Goal: Task Accomplishment & Management: Manage account settings

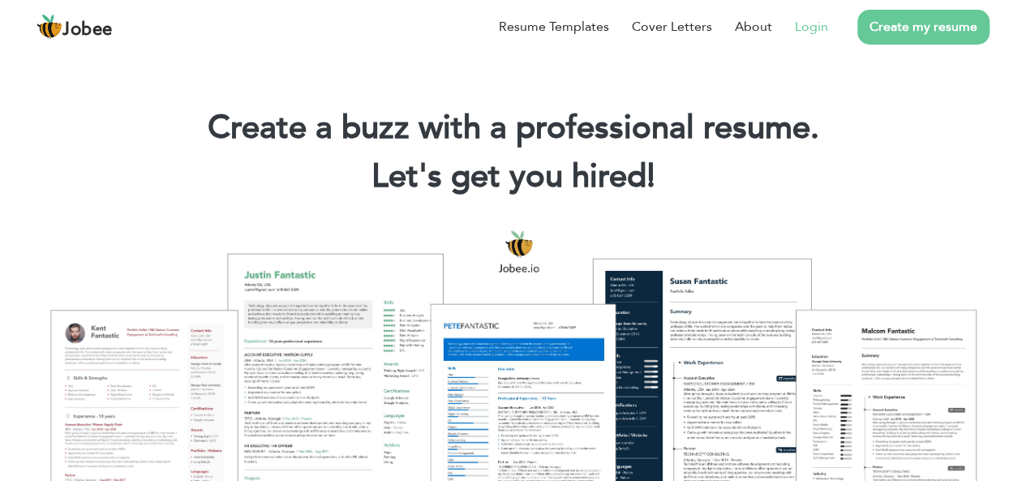
click at [823, 28] on link "Login" at bounding box center [811, 26] width 33 height 19
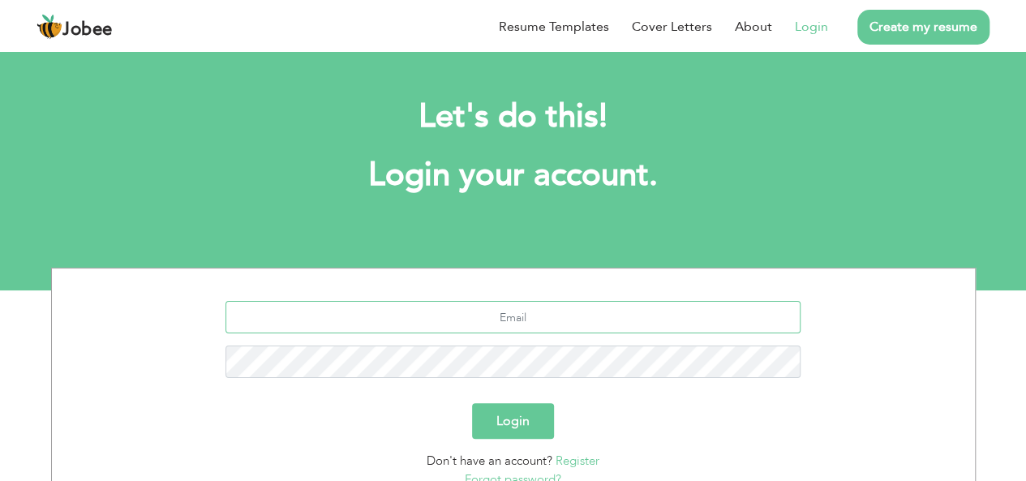
click at [517, 316] on input "text" at bounding box center [513, 317] width 575 height 32
type input "lloyd333.john@gmail.com"
click at [516, 423] on button "Login" at bounding box center [513, 421] width 82 height 36
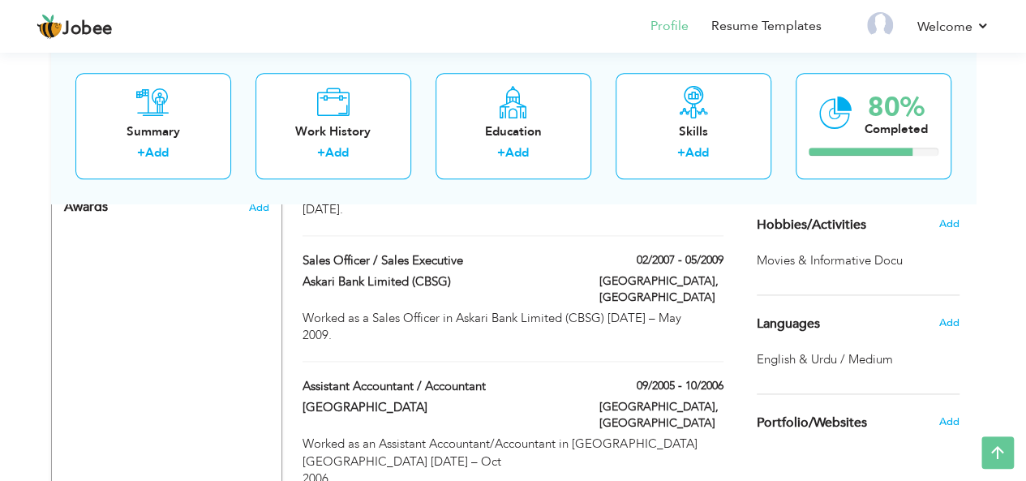
scroll to position [940, 0]
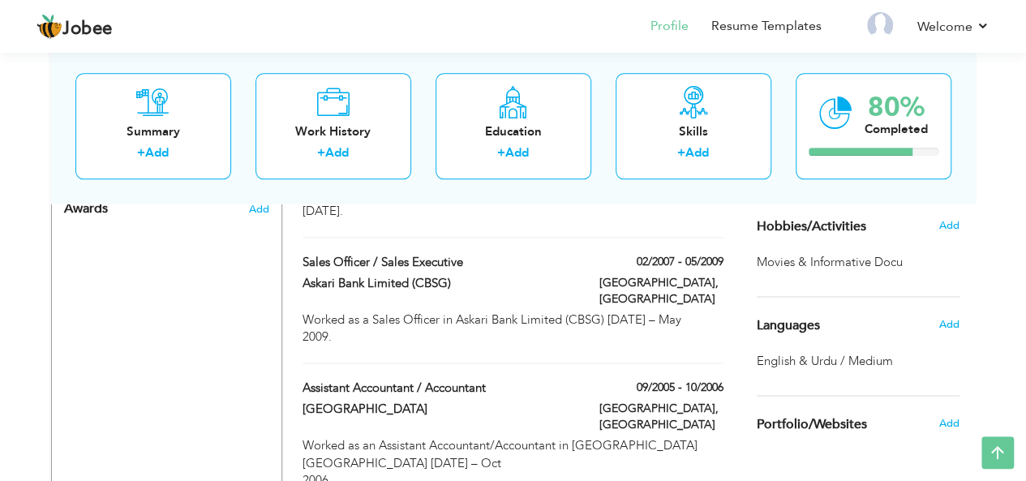
click at [898, 262] on span "Movies & Informative Docu ," at bounding box center [831, 262] width 149 height 17
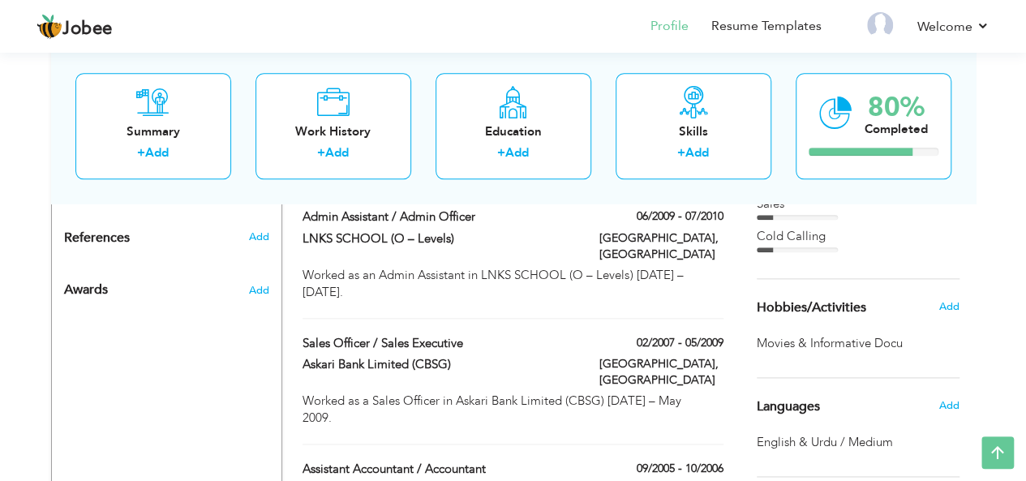
click at [835, 307] on span "Hobbies/Activities" at bounding box center [812, 308] width 110 height 15
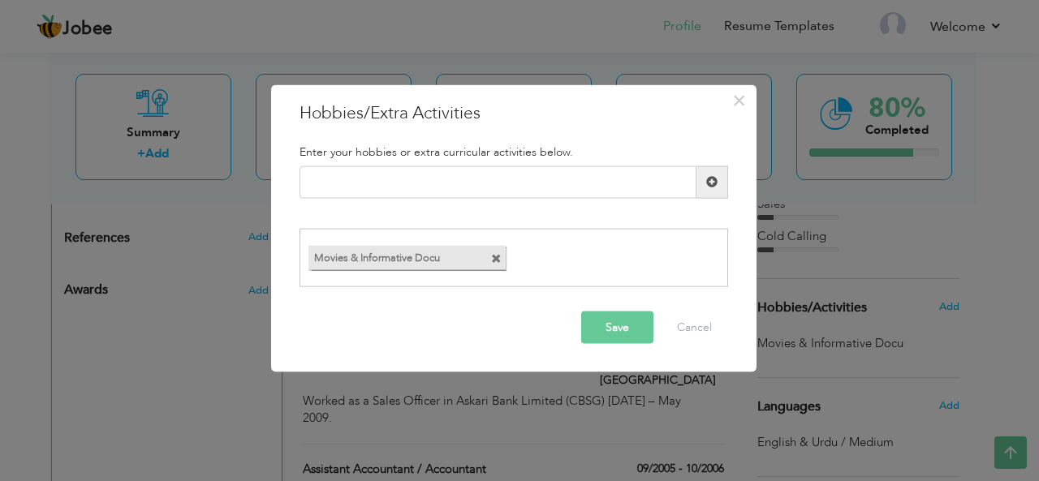
click at [494, 257] on span at bounding box center [496, 259] width 11 height 11
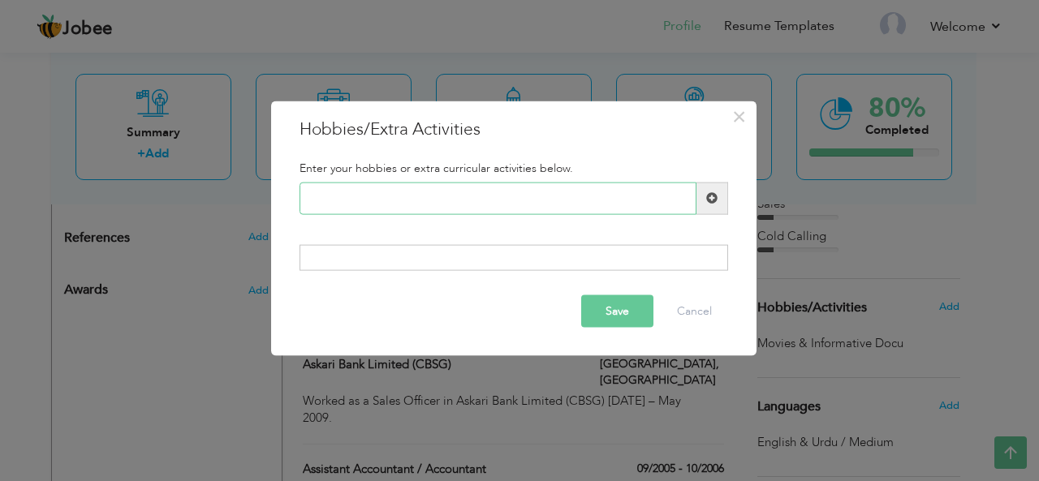
click at [382, 200] on input "text" at bounding box center [497, 198] width 397 height 32
click at [721, 198] on span at bounding box center [712, 198] width 32 height 32
click at [711, 197] on span at bounding box center [711, 197] width 11 height 11
click at [565, 197] on input "text" at bounding box center [497, 198] width 397 height 32
drag, startPoint x: 378, startPoint y: 196, endPoint x: 422, endPoint y: 197, distance: 43.8
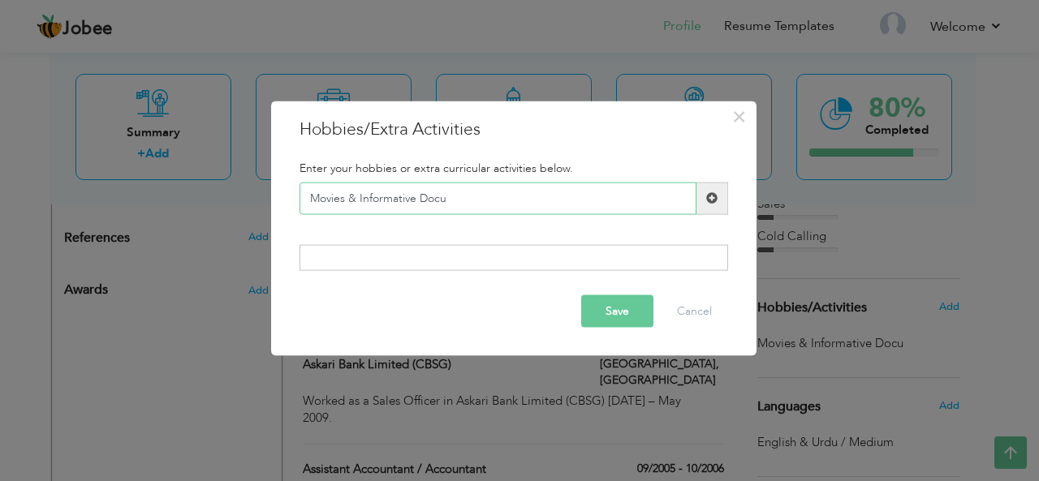
click at [422, 197] on input "Movies & Informative Docu" at bounding box center [497, 198] width 397 height 32
click at [445, 196] on input "Movies & Info Docu" at bounding box center [497, 198] width 397 height 32
type input "Movies & Info Documentrie"
click at [685, 309] on button "Cancel" at bounding box center [693, 311] width 67 height 32
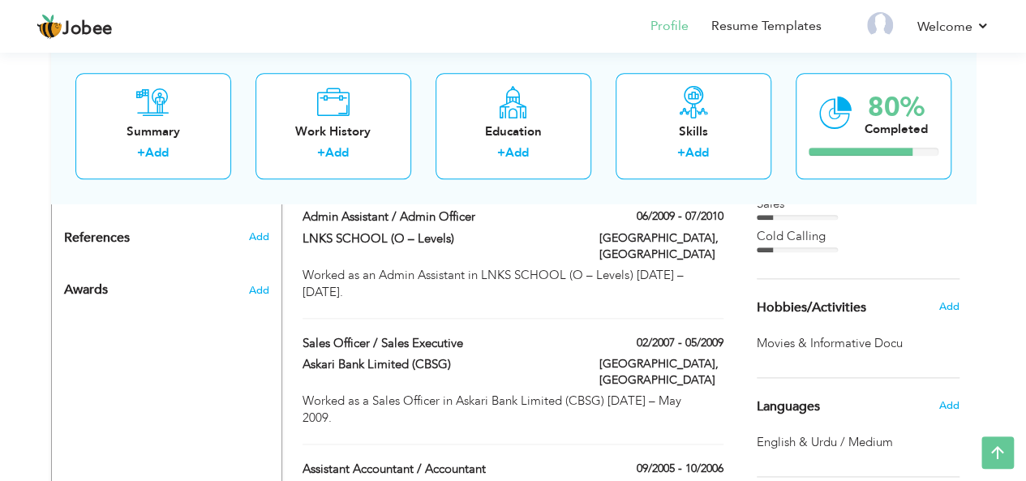
scroll to position [534, 0]
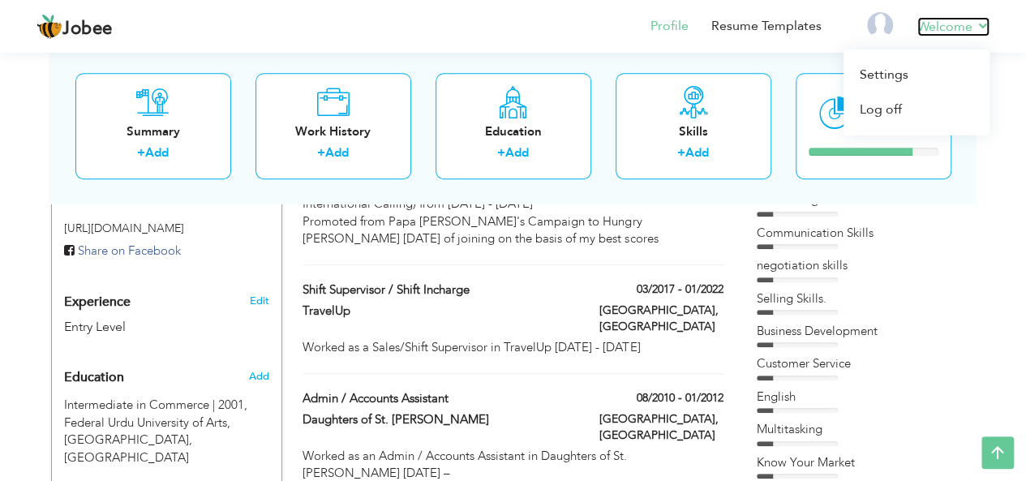
click at [981, 27] on link "Welcome" at bounding box center [954, 26] width 72 height 19
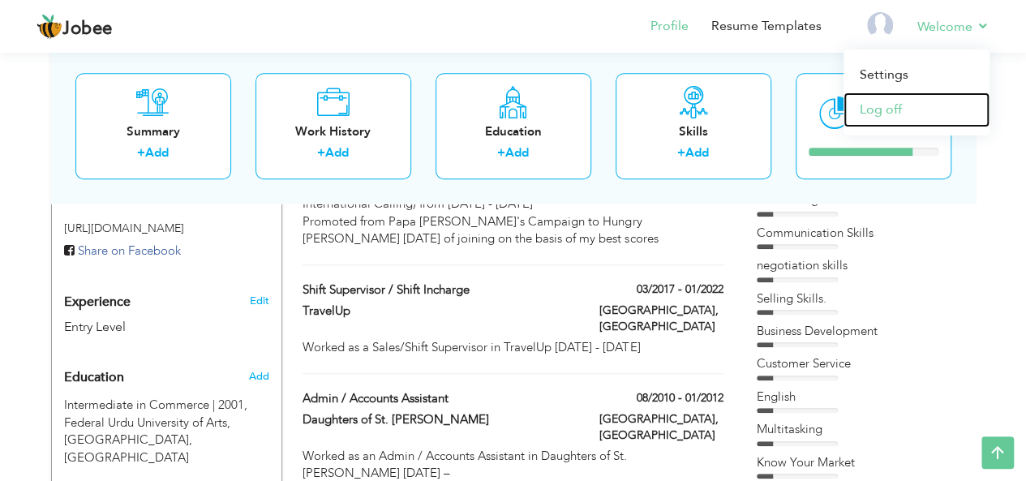
click at [900, 106] on link "Log off" at bounding box center [917, 109] width 146 height 35
